Goal: Task Accomplishment & Management: Use online tool/utility

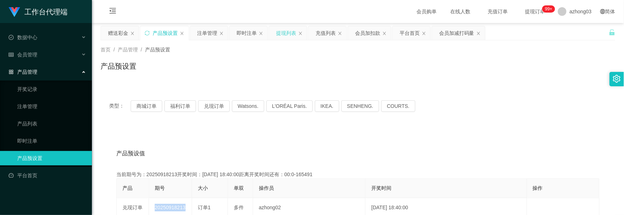
drag, startPoint x: 281, startPoint y: 33, endPoint x: 275, endPoint y: 39, distance: 8.1
click at [281, 33] on div "提现列表" at bounding box center [286, 33] width 20 height 14
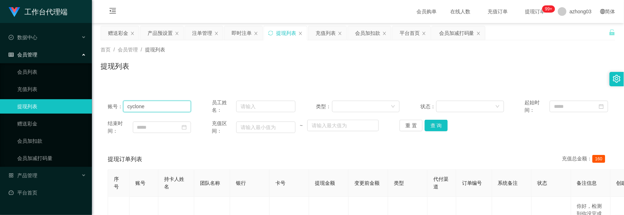
drag, startPoint x: 169, startPoint y: 109, endPoint x: 111, endPoint y: 100, distance: 58.6
click at [111, 100] on div "账号： cyclone" at bounding box center [149, 106] width 83 height 15
paste input "WongTeckHuong"
type input "WongTeckHuong"
click at [429, 127] on button "查 询" at bounding box center [436, 125] width 23 height 11
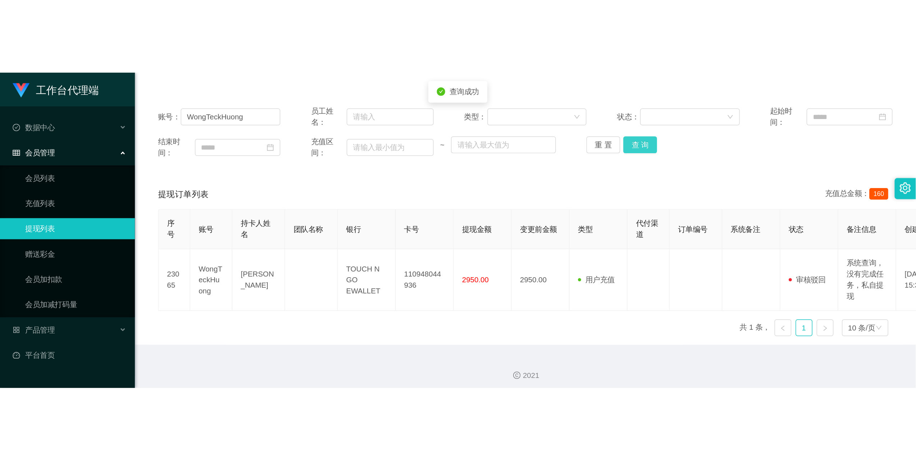
scroll to position [80, 0]
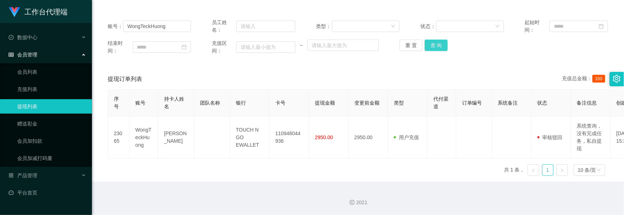
click at [443, 49] on button "查 询" at bounding box center [436, 45] width 23 height 11
click at [439, 49] on button "查 询" at bounding box center [436, 45] width 23 height 11
click at [436, 48] on button "查 询" at bounding box center [436, 45] width 23 height 11
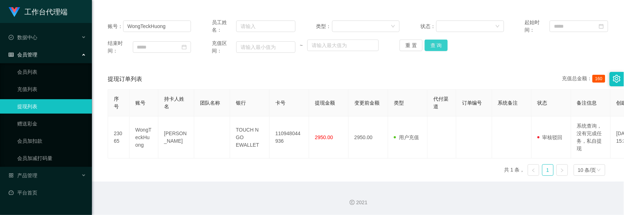
click at [435, 48] on button "查 询" at bounding box center [436, 45] width 23 height 11
click at [437, 49] on button "查 询" at bounding box center [436, 45] width 23 height 11
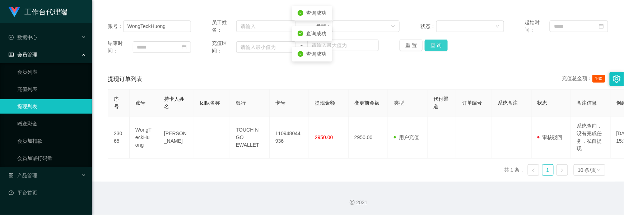
click at [437, 49] on button "查 询" at bounding box center [436, 45] width 23 height 11
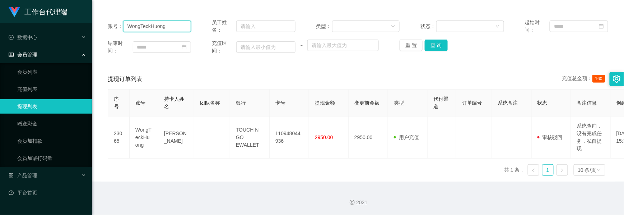
drag, startPoint x: 168, startPoint y: 25, endPoint x: 114, endPoint y: 17, distance: 54.6
click at [114, 17] on div "账号： [PERSON_NAME] 员工姓名： 类型： 状态： 起始时间： 结束时间： 充值区间： ~ 重 置 查 询" at bounding box center [358, 36] width 515 height 50
paste input "text"
click at [166, 30] on input "text" at bounding box center [157, 25] width 68 height 11
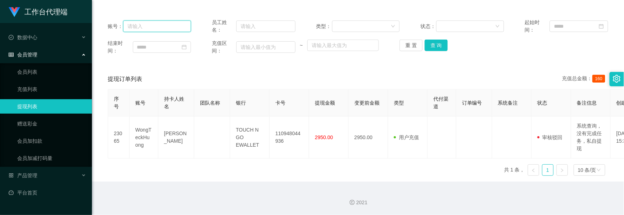
paste input "WongTeckHuong"
type input "WongTeckHuong"
click at [440, 47] on button "查 询" at bounding box center [436, 45] width 23 height 11
click at [440, 46] on button "查 询" at bounding box center [436, 45] width 23 height 11
click at [440, 46] on div "重 置 查 询" at bounding box center [441, 45] width 83 height 11
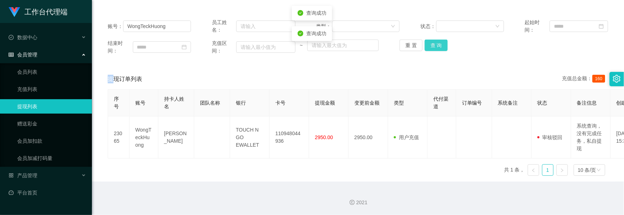
click at [440, 46] on button "查 询" at bounding box center [436, 45] width 23 height 11
click at [440, 46] on div "重 置 查 询" at bounding box center [441, 45] width 83 height 11
click at [440, 46] on button "查 询" at bounding box center [440, 45] width 31 height 11
click at [440, 46] on div "重 置 查 询" at bounding box center [441, 45] width 83 height 11
click at [440, 46] on button "查 询" at bounding box center [436, 45] width 23 height 11
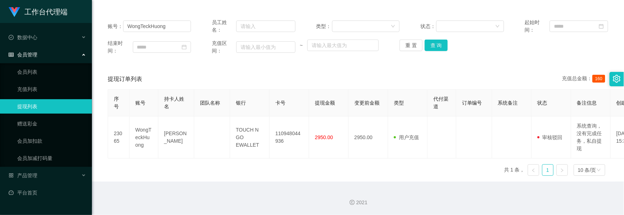
click at [444, 55] on div "账号： [PERSON_NAME] 员工姓名： 类型： 状态： 起始时间： 结束时间： 充值区间： ~ 重 置 查 询" at bounding box center [358, 36] width 515 height 50
click at [440, 48] on button "查 询" at bounding box center [436, 45] width 23 height 11
click at [429, 43] on button "查 询" at bounding box center [436, 45] width 23 height 11
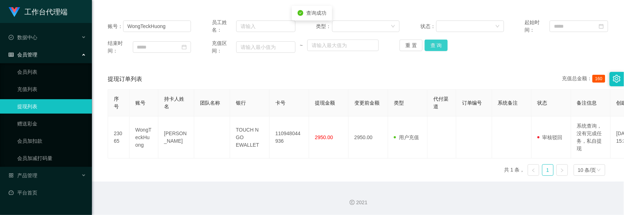
click at [429, 44] on button "查 询" at bounding box center [436, 45] width 23 height 11
click at [429, 43] on button "查 询" at bounding box center [436, 45] width 23 height 11
click at [444, 47] on button "查 询" at bounding box center [436, 45] width 23 height 11
click at [441, 48] on button "查 询" at bounding box center [436, 45] width 23 height 11
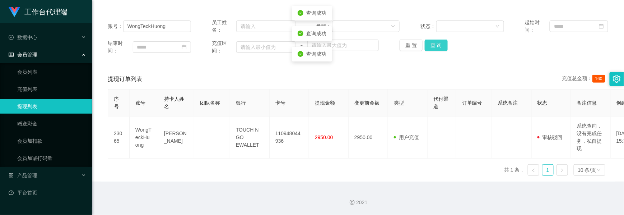
click at [441, 48] on button "查 询" at bounding box center [436, 45] width 23 height 11
click at [443, 49] on button "查 询" at bounding box center [436, 45] width 23 height 11
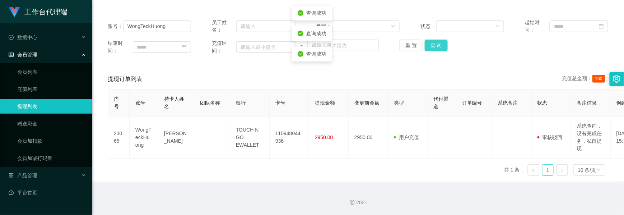
click at [443, 49] on button "查 询" at bounding box center [436, 45] width 23 height 11
click at [443, 49] on div "重 置 查 询" at bounding box center [441, 45] width 83 height 11
click at [443, 49] on button "查 询" at bounding box center [436, 45] width 23 height 11
click at [436, 42] on button "查 询" at bounding box center [436, 45] width 23 height 11
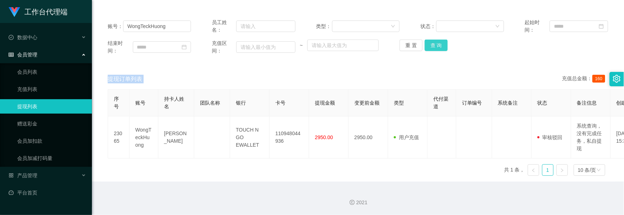
click at [436, 42] on button "查 询" at bounding box center [436, 45] width 23 height 11
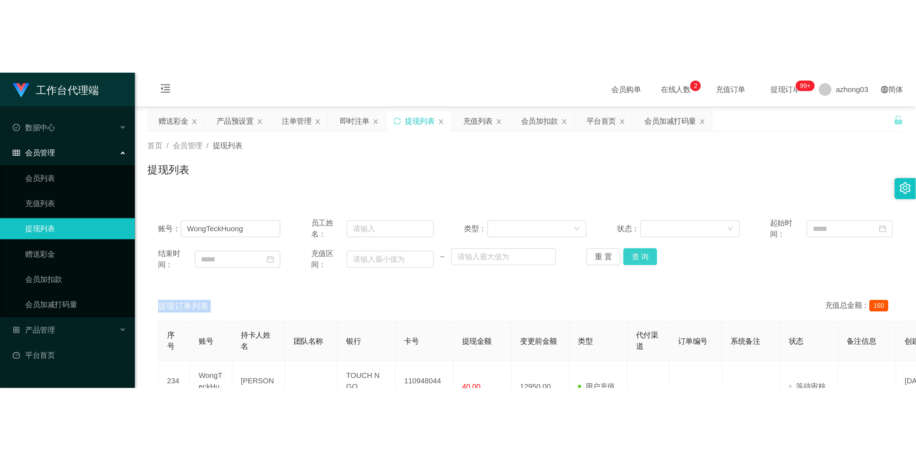
scroll to position [48, 0]
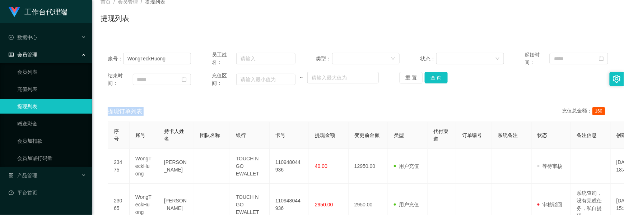
click at [542, 41] on div "账号： [PERSON_NAME] 员工姓名： 类型： 状态： 起始时间： 结束时间： 充值区间： ~ 重 置 查 询 提现订单列表 充值总金额： 160 序…" at bounding box center [358, 141] width 515 height 213
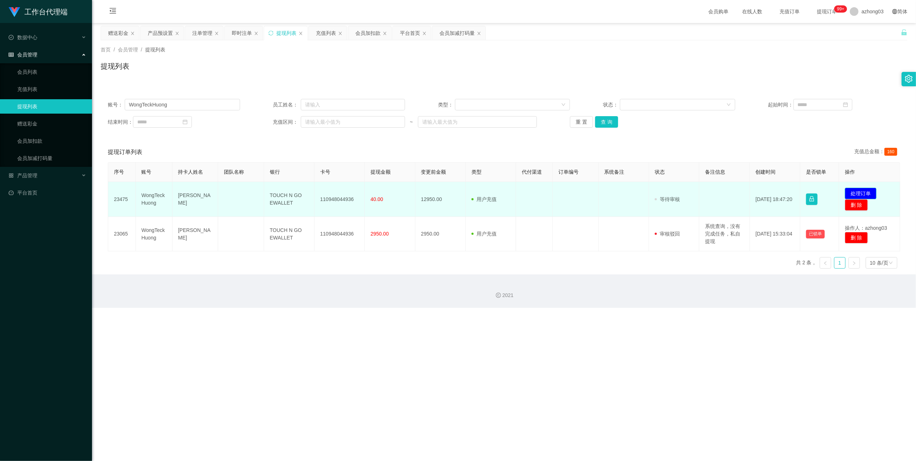
click at [624, 193] on button "处理订单" at bounding box center [861, 193] width 32 height 11
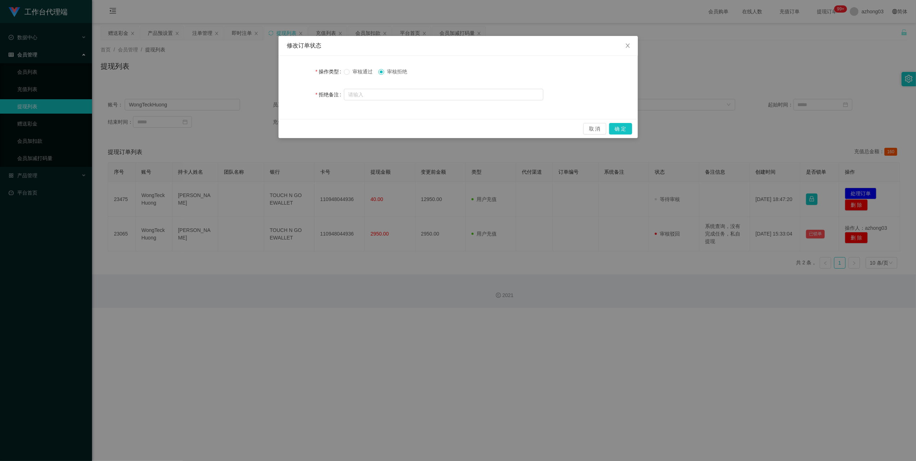
click at [341, 75] on div "操作类型" at bounding box center [315, 71] width 57 height 14
click at [349, 72] on span at bounding box center [347, 72] width 6 height 6
click at [620, 133] on button "确 定" at bounding box center [620, 128] width 23 height 11
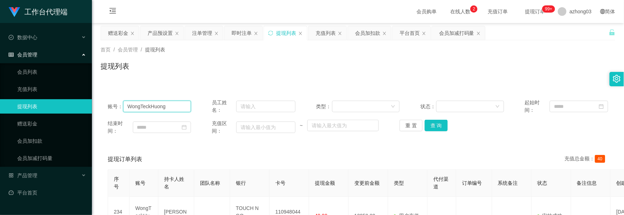
drag, startPoint x: 169, startPoint y: 107, endPoint x: 125, endPoint y: 108, distance: 43.5
click at [125, 108] on input "WongTeckHuong" at bounding box center [157, 106] width 68 height 11
click at [33, 52] on span "会员管理" at bounding box center [23, 55] width 29 height 6
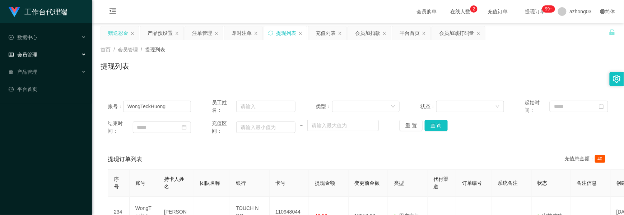
click at [123, 35] on div "赠送彩金" at bounding box center [118, 33] width 20 height 14
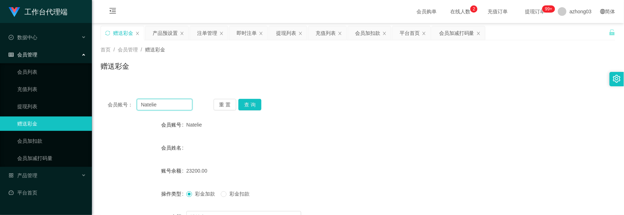
drag, startPoint x: 161, startPoint y: 105, endPoint x: 102, endPoint y: 106, distance: 58.9
click at [102, 106] on div "会员账号： [PERSON_NAME] 重 置 查 询" at bounding box center [358, 104] width 515 height 11
paste input "WongTeckHuong"
type input "WongTeckHuong"
click at [247, 100] on button "查 询" at bounding box center [250, 104] width 23 height 11
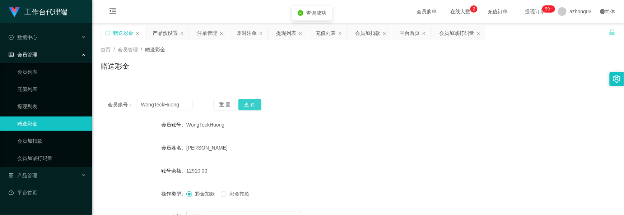
scroll to position [48, 0]
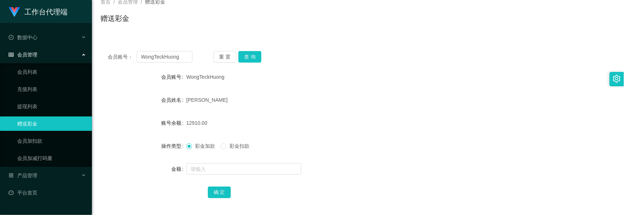
drag, startPoint x: 499, startPoint y: 65, endPoint x: 495, endPoint y: 65, distance: 4.4
click at [499, 66] on div "会员账号： [PERSON_NAME] 重 置 查 询 会员账号 [PERSON_NAME] 会员姓名 [PERSON_NAME] 账号余额 12910.00…" at bounding box center [358, 129] width 515 height 171
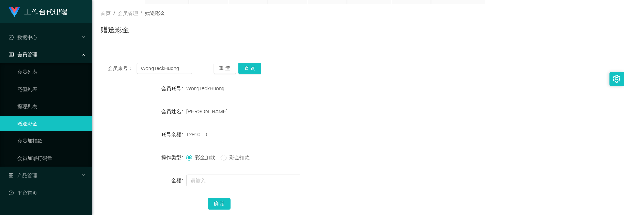
scroll to position [0, 0]
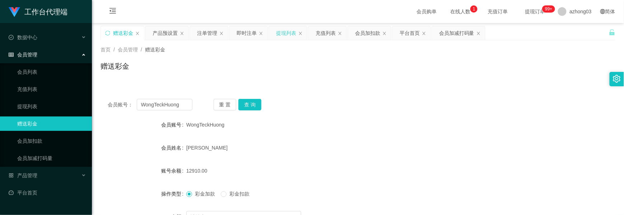
click at [278, 34] on div "提现列表" at bounding box center [286, 33] width 20 height 14
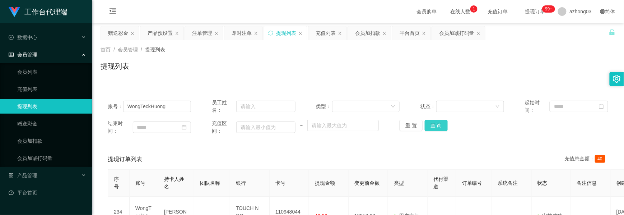
click at [438, 129] on button "查 询" at bounding box center [436, 125] width 23 height 11
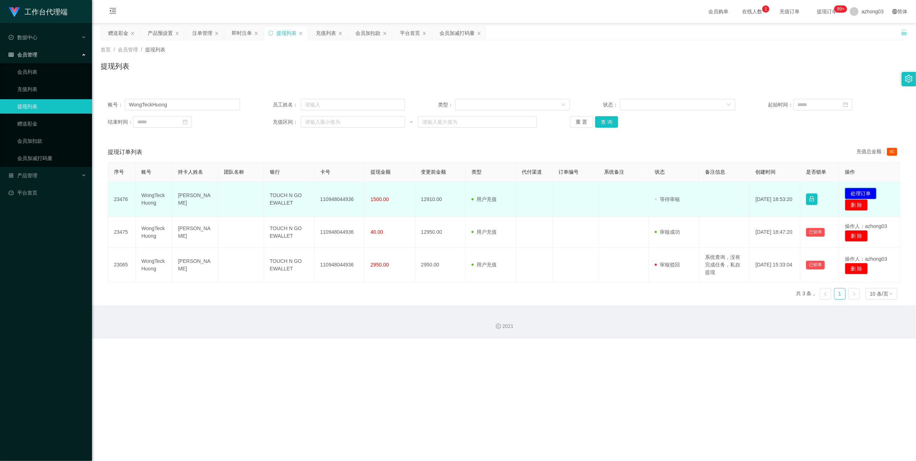
click at [624, 194] on button "处理订单" at bounding box center [861, 193] width 32 height 11
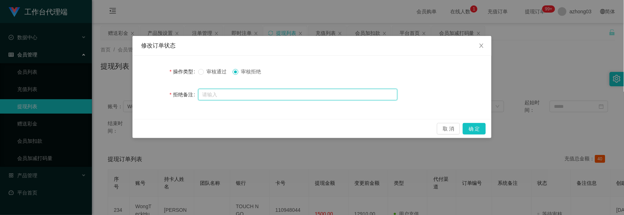
click at [249, 93] on input "text" at bounding box center [297, 94] width 199 height 11
paste input "您的提款未按规定顺序提交。根据监管要求，必须立即对冲。请在收到此通知后的24小时内完成指定的对冲操作，以免账户被冻结。对冲金额为您账户余额的30%（RM387…"
type input "您的提款未按规定顺序提交。根据监管要求，必须立即对冲。请在收到此通知后的24小时内完成指定的对冲操作，以免账户被冻结。对冲金额为您账户余额的30%（RM387…"
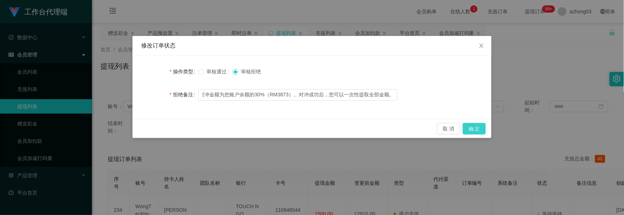
click at [474, 127] on button "确 定" at bounding box center [474, 128] width 23 height 11
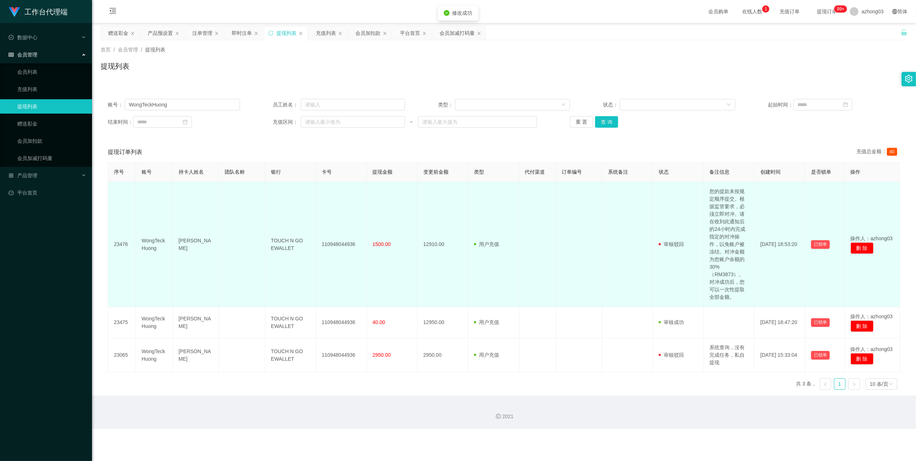
scroll to position [0, 0]
